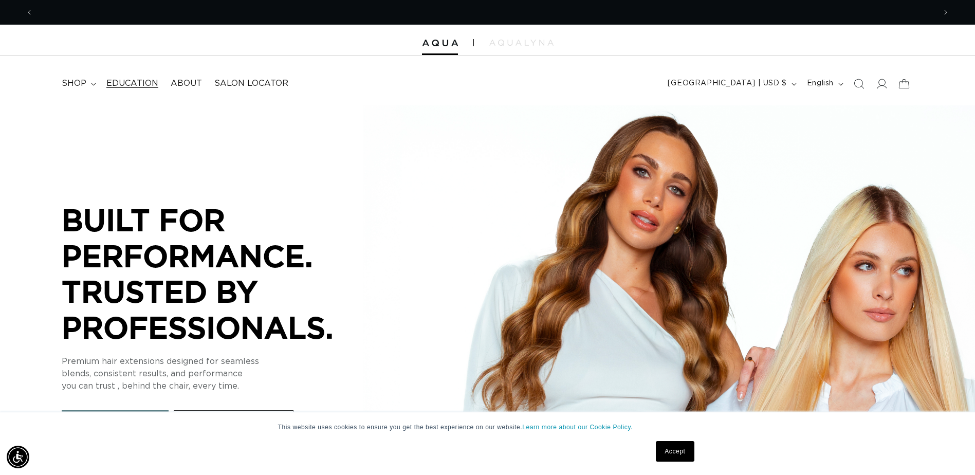
scroll to position [0, 902]
click at [83, 84] on span "shop" at bounding box center [74, 83] width 25 height 11
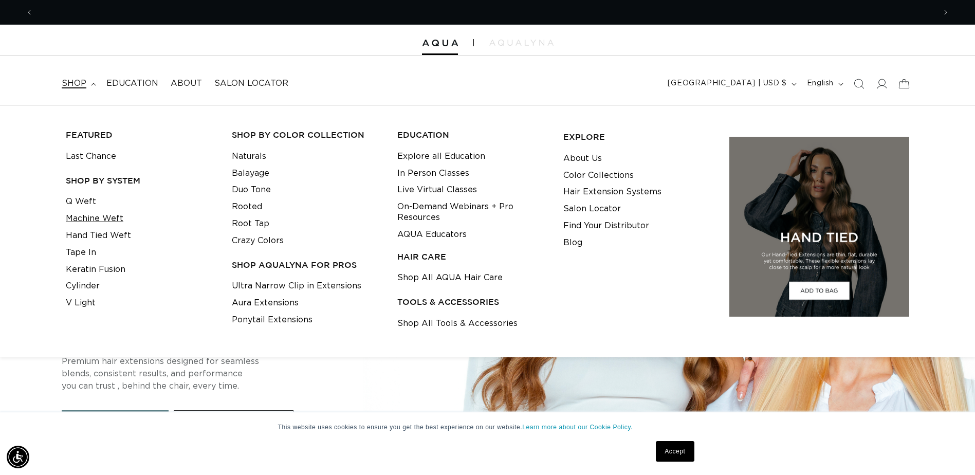
scroll to position [0, 0]
click at [106, 219] on link "Machine Weft" at bounding box center [95, 218] width 58 height 17
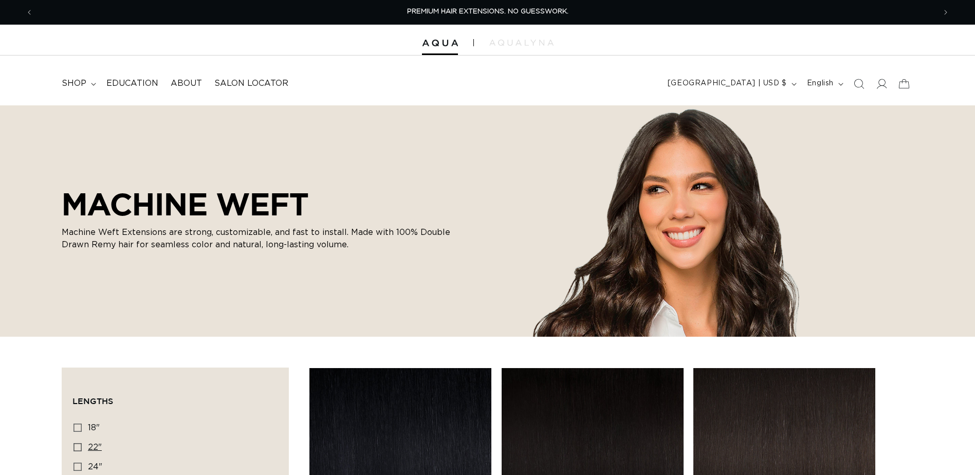
scroll to position [154, 0]
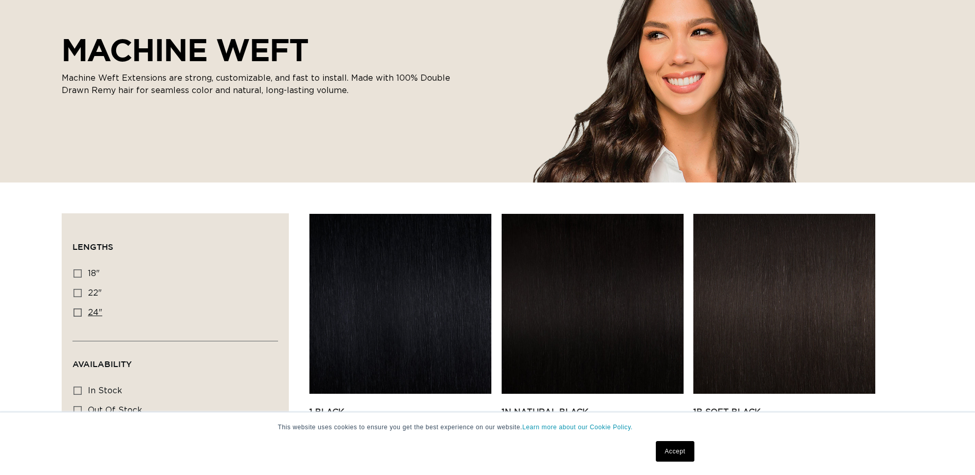
click at [76, 309] on rect at bounding box center [77, 312] width 7 height 7
click at [76, 308] on input "24" 24" (27 products)" at bounding box center [77, 312] width 8 height 8
checkbox input "true"
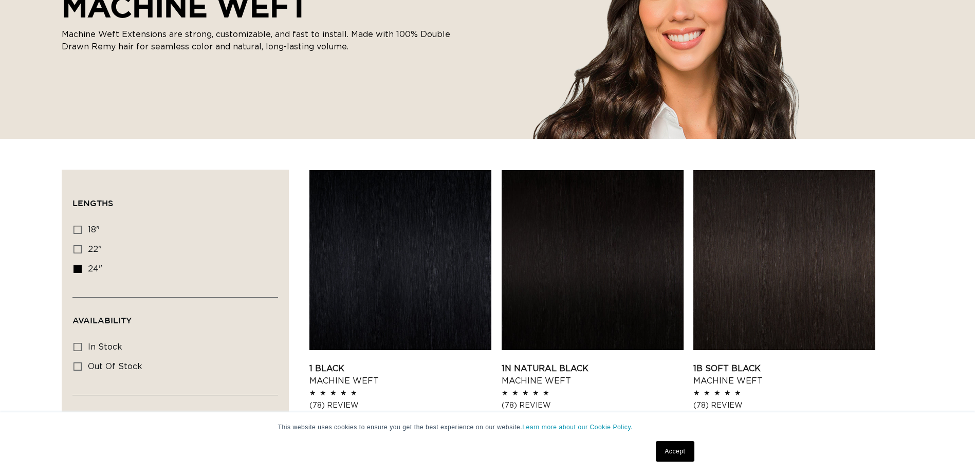
scroll to position [257, 0]
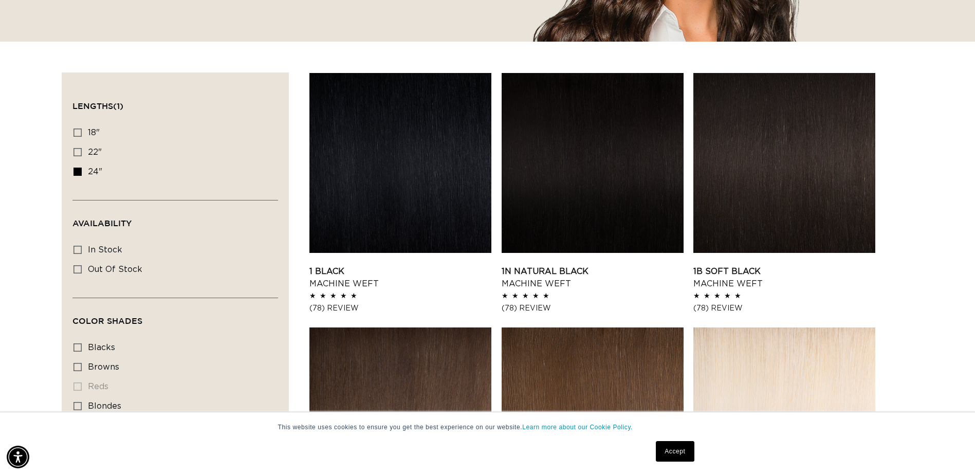
scroll to position [360, 0]
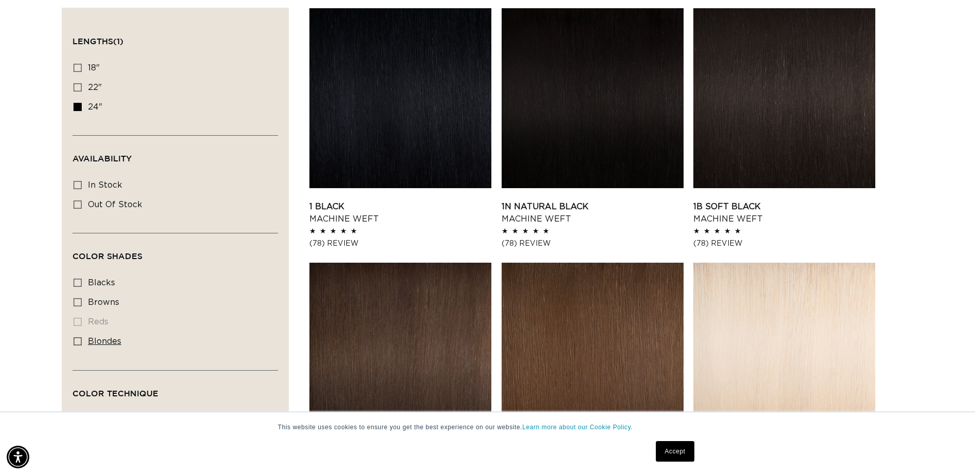
click at [74, 337] on icon at bounding box center [77, 341] width 8 height 8
click at [74, 337] on input "blondes blondes (16 products)" at bounding box center [77, 341] width 8 height 8
checkbox input "true"
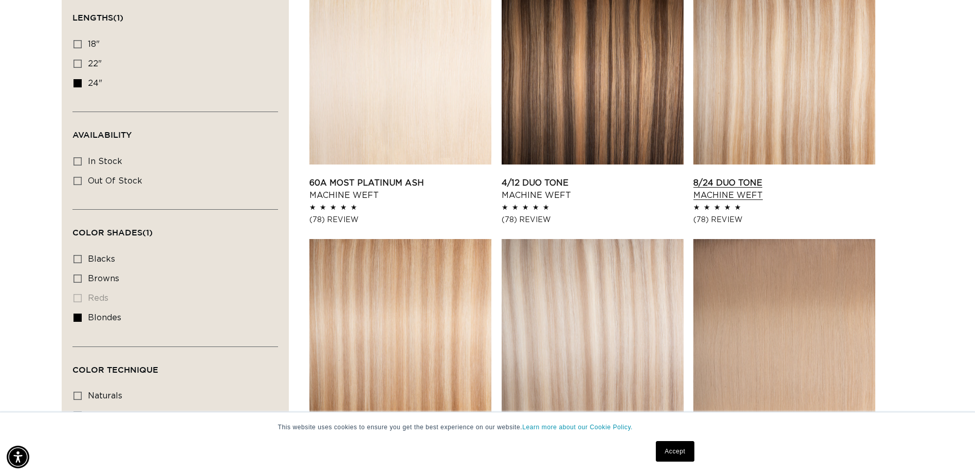
scroll to position [360, 0]
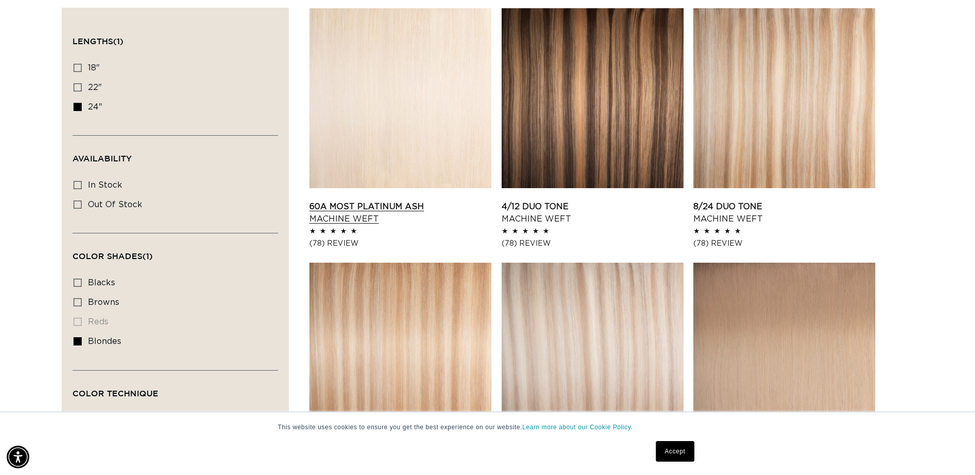
click at [436, 200] on link "60A Most Platinum Ash Machine Weft" at bounding box center [400, 212] width 182 height 25
